Goal: Task Accomplishment & Management: Complete application form

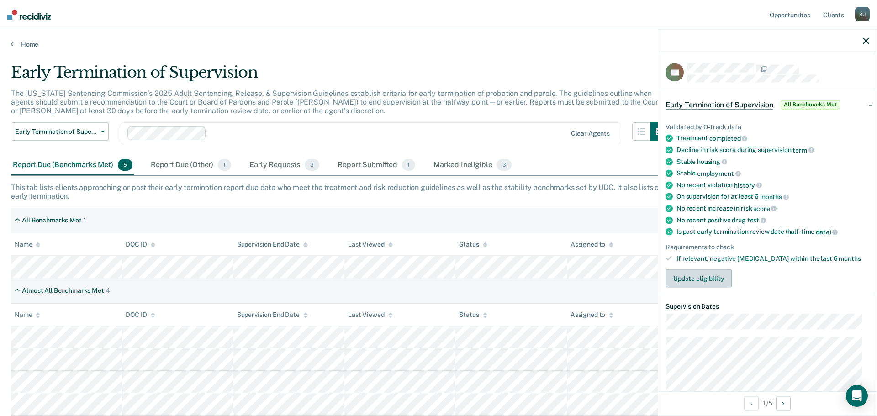
click at [706, 282] on button "Update eligibility" at bounding box center [699, 279] width 66 height 18
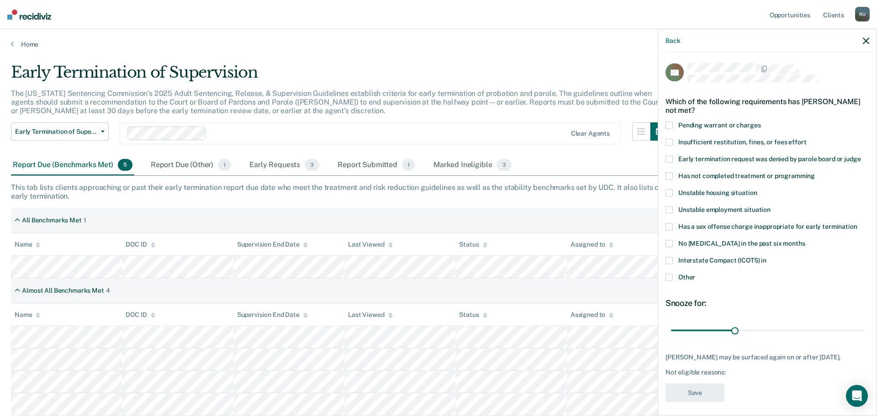
click at [672, 275] on span at bounding box center [669, 277] width 7 height 7
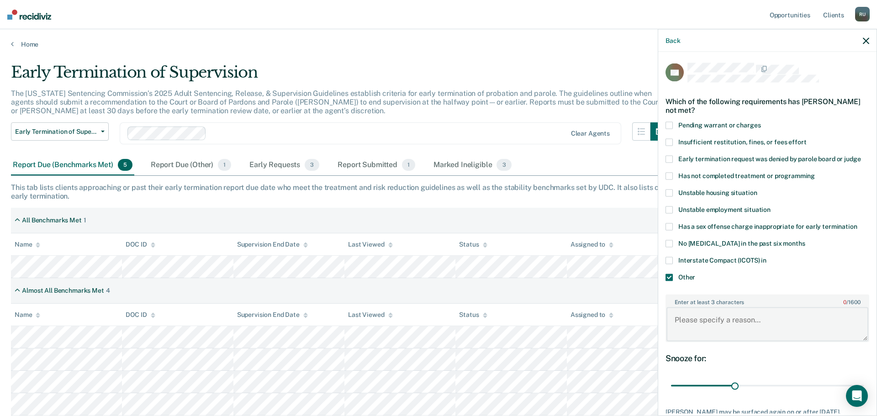
click at [741, 323] on textarea "Enter at least 3 characters 0 / 1600" at bounding box center [767, 324] width 202 height 34
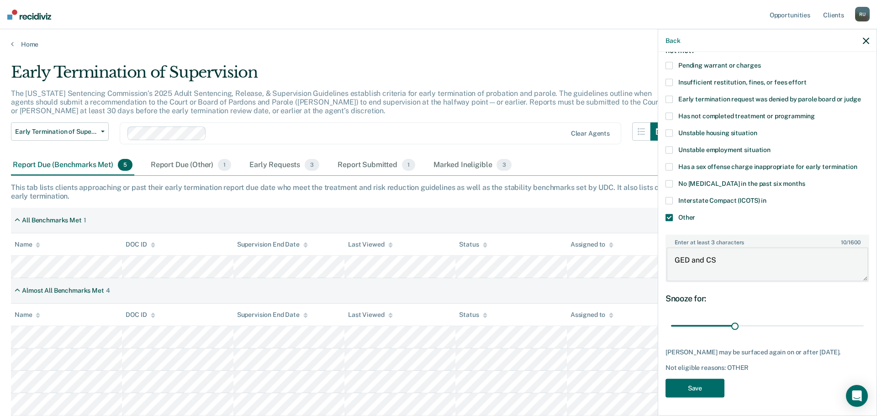
scroll to position [67, 0]
type textarea "GED and CS"
drag, startPoint x: 733, startPoint y: 317, endPoint x: 872, endPoint y: 329, distance: 139.8
type input "90"
click at [864, 329] on input "range" at bounding box center [767, 326] width 193 height 16
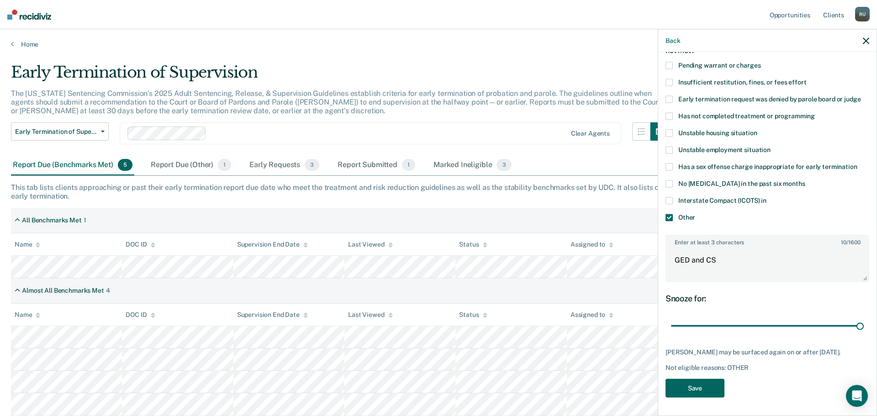
click at [687, 388] on button "Save" at bounding box center [695, 388] width 59 height 19
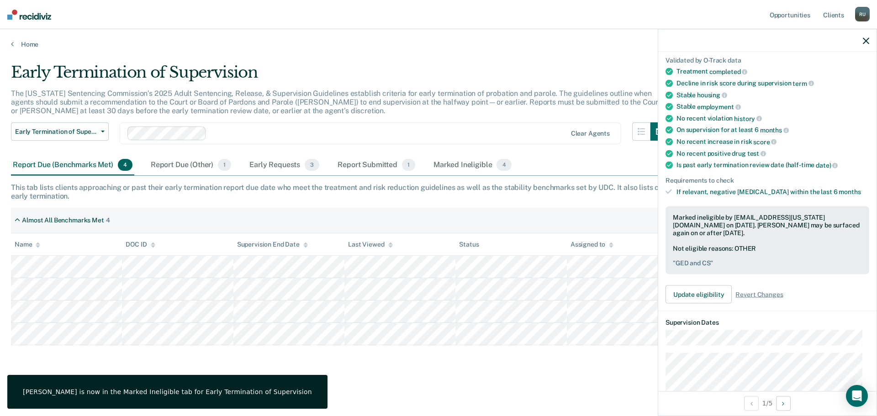
click at [862, 42] on div at bounding box center [767, 40] width 218 height 23
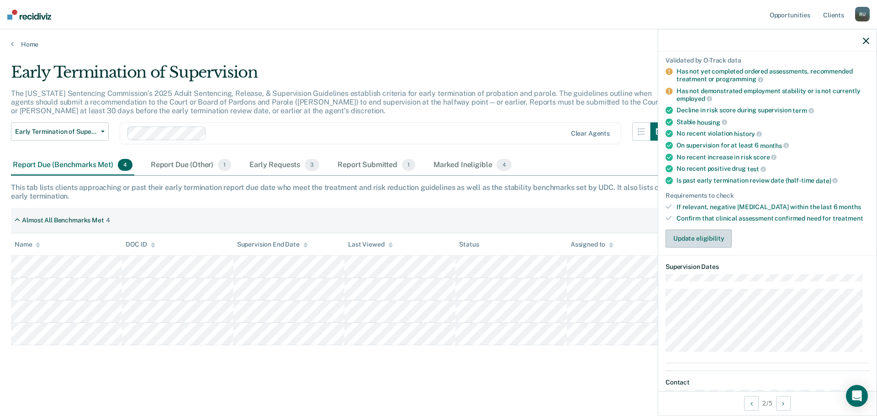
click at [689, 236] on button "Update eligibility" at bounding box center [699, 238] width 66 height 18
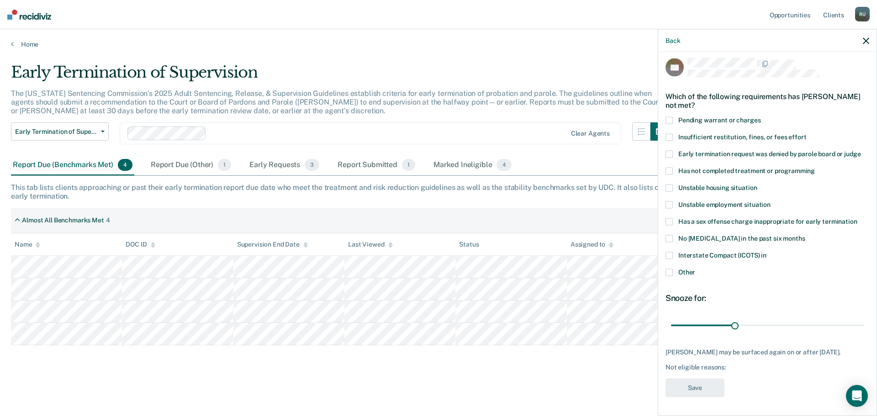
click at [666, 168] on span at bounding box center [669, 171] width 7 height 7
click at [669, 185] on span at bounding box center [669, 188] width 7 height 7
click at [669, 201] on span at bounding box center [669, 204] width 7 height 7
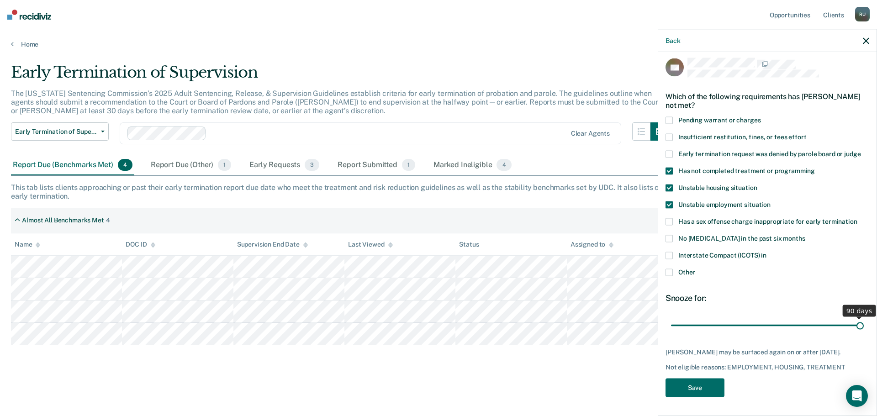
drag, startPoint x: 737, startPoint y: 314, endPoint x: 914, endPoint y: 329, distance: 177.4
type input "90"
click at [864, 329] on input "range" at bounding box center [767, 325] width 193 height 16
click at [670, 218] on span at bounding box center [669, 221] width 7 height 7
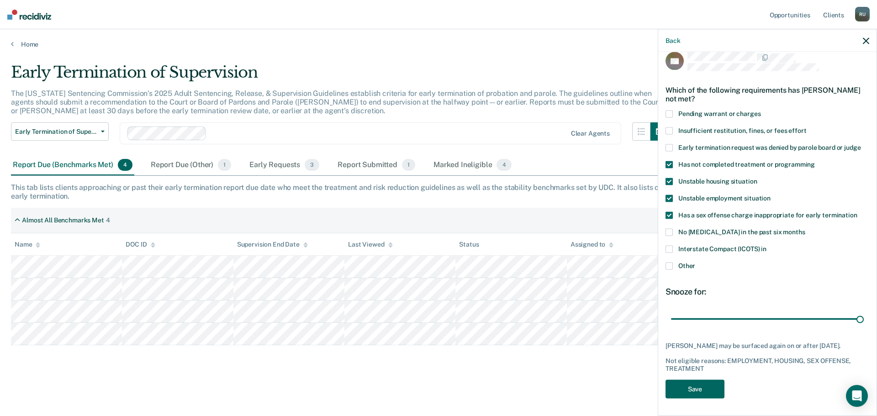
click at [707, 392] on button "Save" at bounding box center [695, 389] width 59 height 19
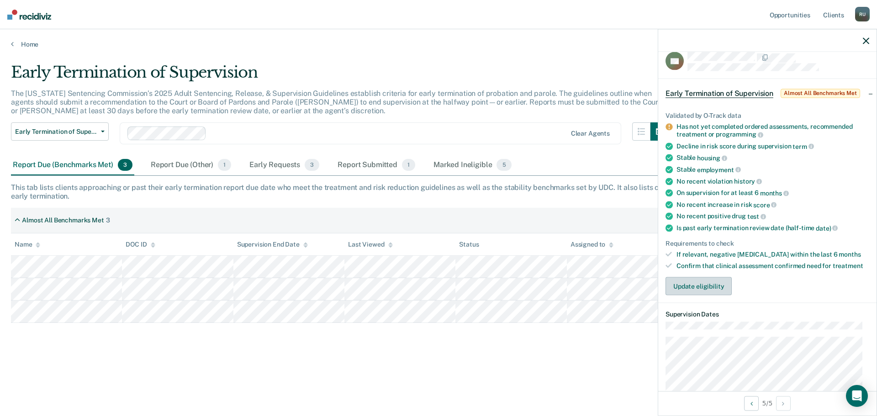
click at [683, 288] on button "Update eligibility" at bounding box center [699, 286] width 66 height 18
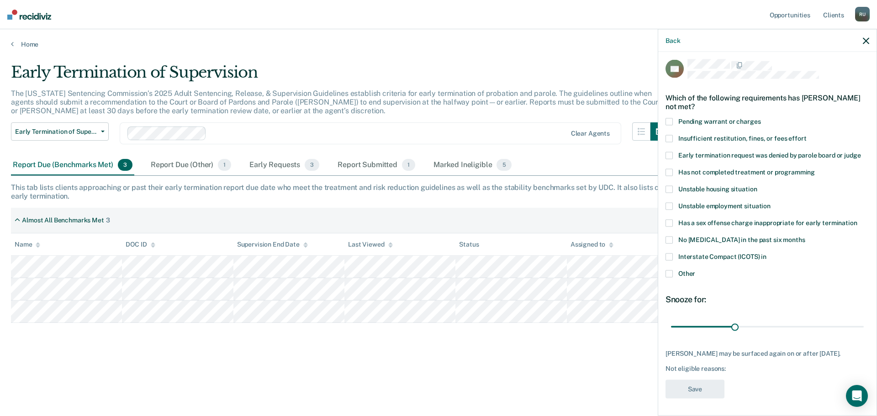
click at [672, 270] on span at bounding box center [669, 273] width 7 height 7
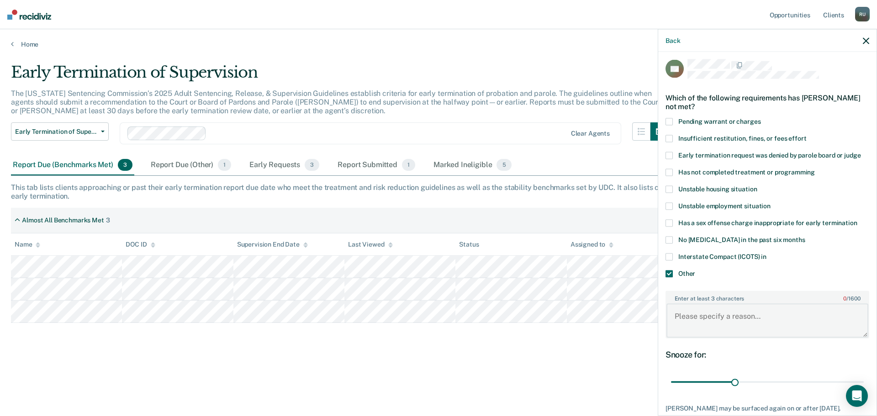
click at [714, 304] on textarea "Enter at least 3 characters 0 / 1600" at bounding box center [767, 321] width 202 height 34
type textarea "[MEDICAL_DATA]"
drag, startPoint x: 733, startPoint y: 382, endPoint x: 942, endPoint y: 377, distance: 209.3
type input "90"
click at [864, 377] on input "range" at bounding box center [767, 382] width 193 height 16
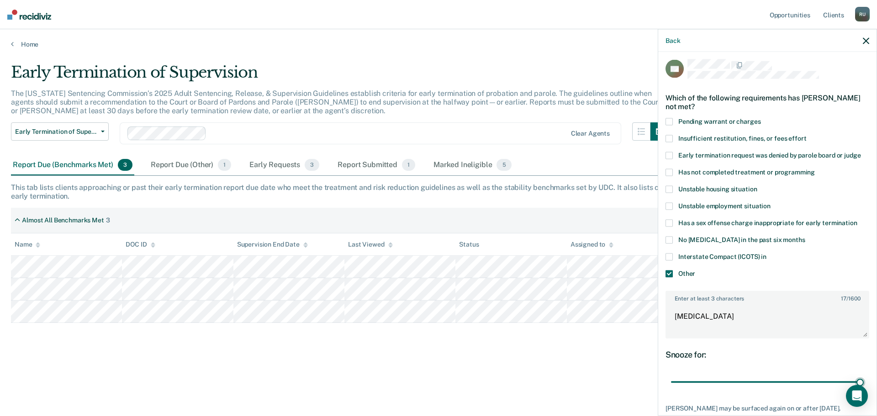
scroll to position [59, 0]
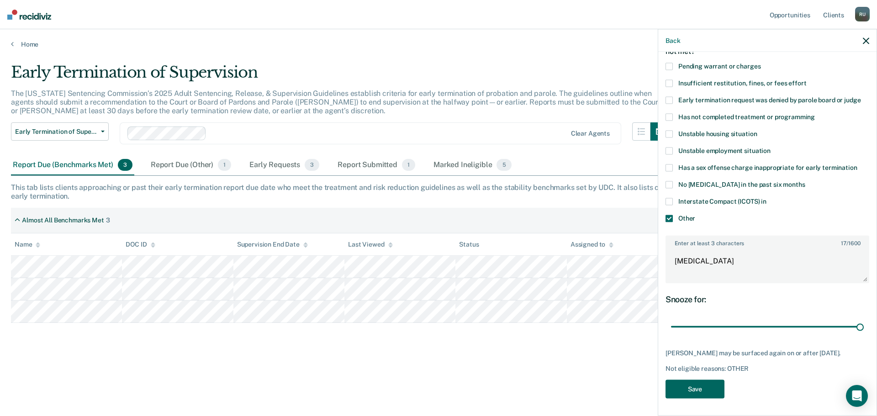
click at [703, 383] on button "Save" at bounding box center [695, 389] width 59 height 19
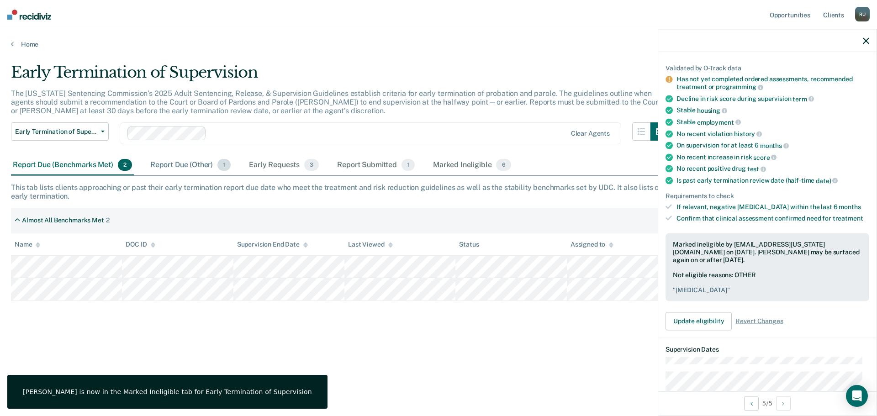
click at [188, 169] on div "Report Due (Other) 1" at bounding box center [190, 165] width 84 height 20
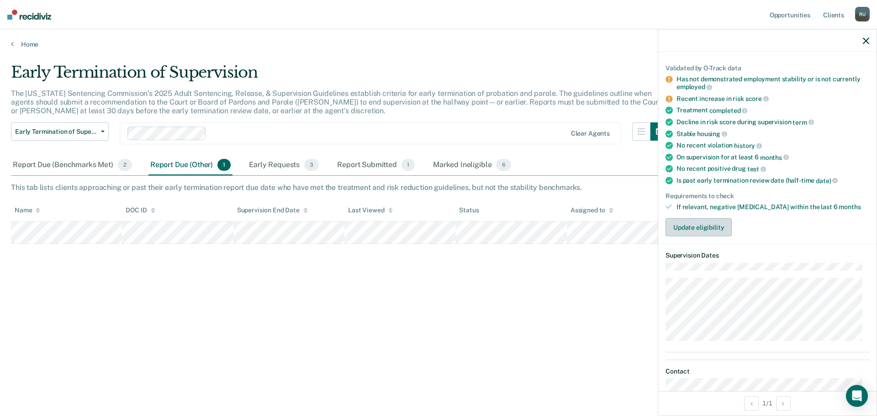
click at [703, 229] on button "Update eligibility" at bounding box center [699, 227] width 66 height 18
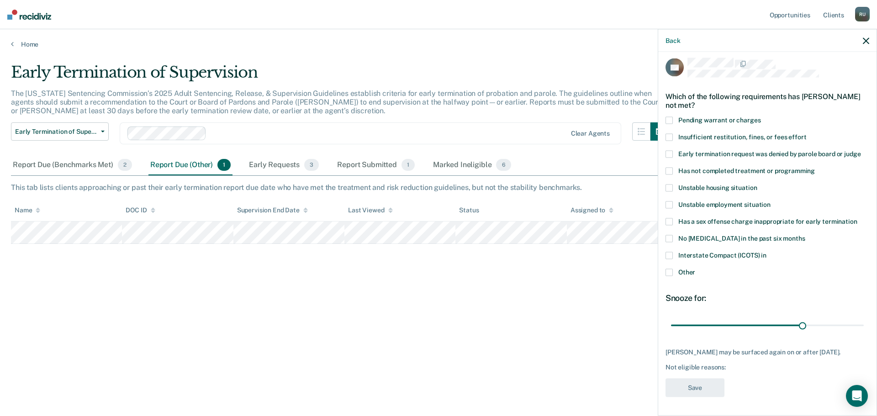
click at [670, 252] on span at bounding box center [669, 255] width 7 height 7
drag, startPoint x: 800, startPoint y: 319, endPoint x: 864, endPoint y: 313, distance: 64.2
type input "43"
click at [864, 319] on input "range" at bounding box center [767, 327] width 193 height 16
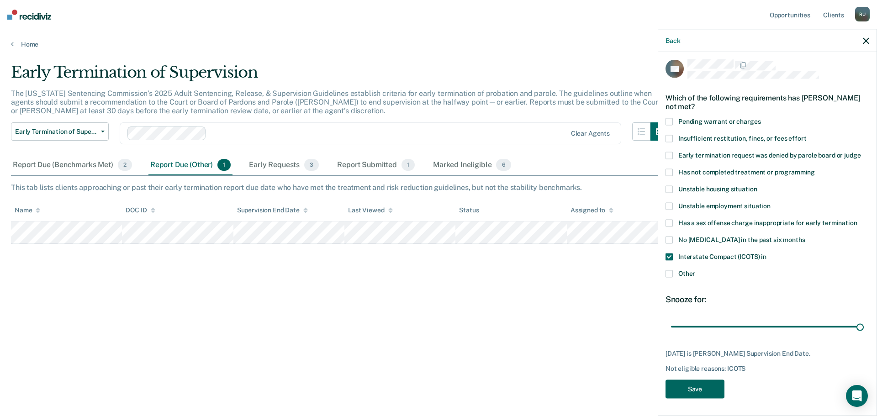
click at [691, 388] on button "Save" at bounding box center [695, 389] width 59 height 19
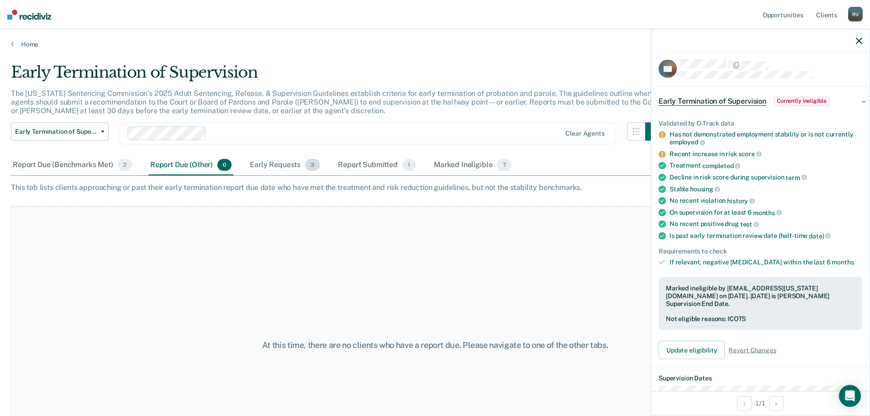
click at [282, 167] on div "Early Requests 3" at bounding box center [285, 165] width 74 height 20
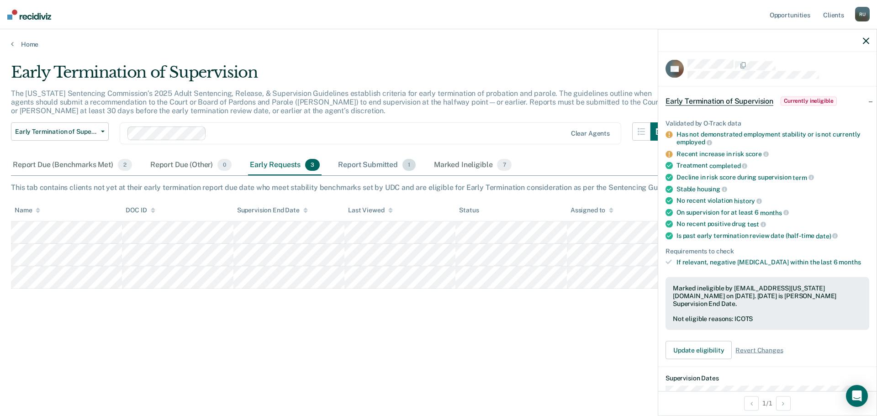
click at [359, 169] on div "Report Submitted 1" at bounding box center [376, 165] width 81 height 20
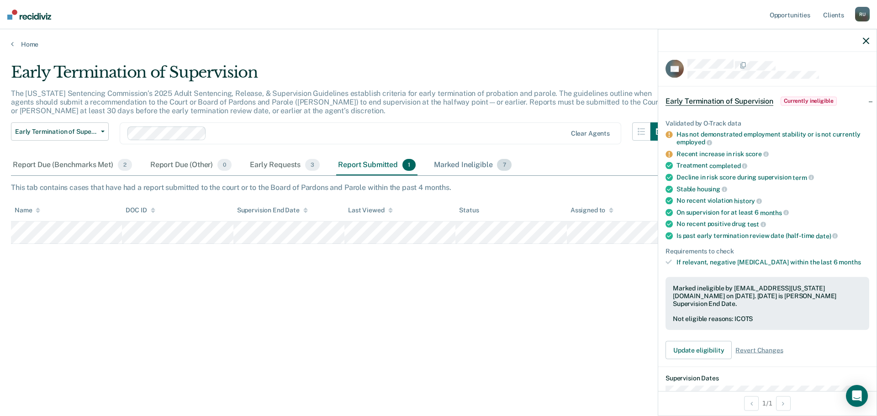
click at [458, 163] on div "Marked Ineligible 7" at bounding box center [472, 165] width 81 height 20
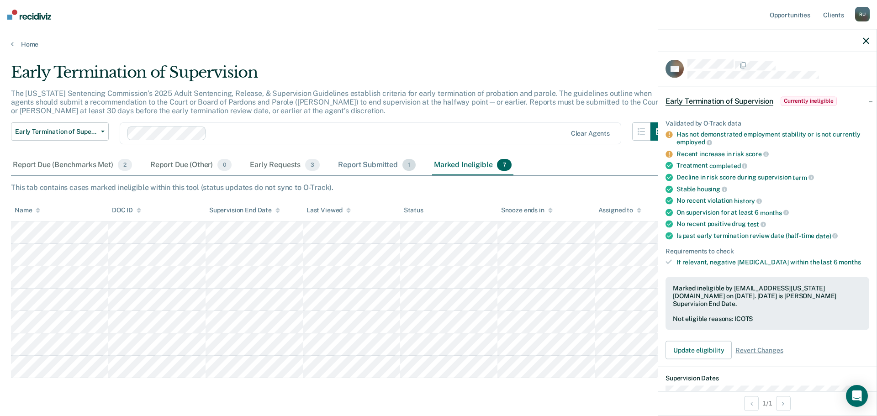
click at [366, 167] on div "Report Submitted 1" at bounding box center [376, 165] width 81 height 20
